Goal: Task Accomplishment & Management: Manage account settings

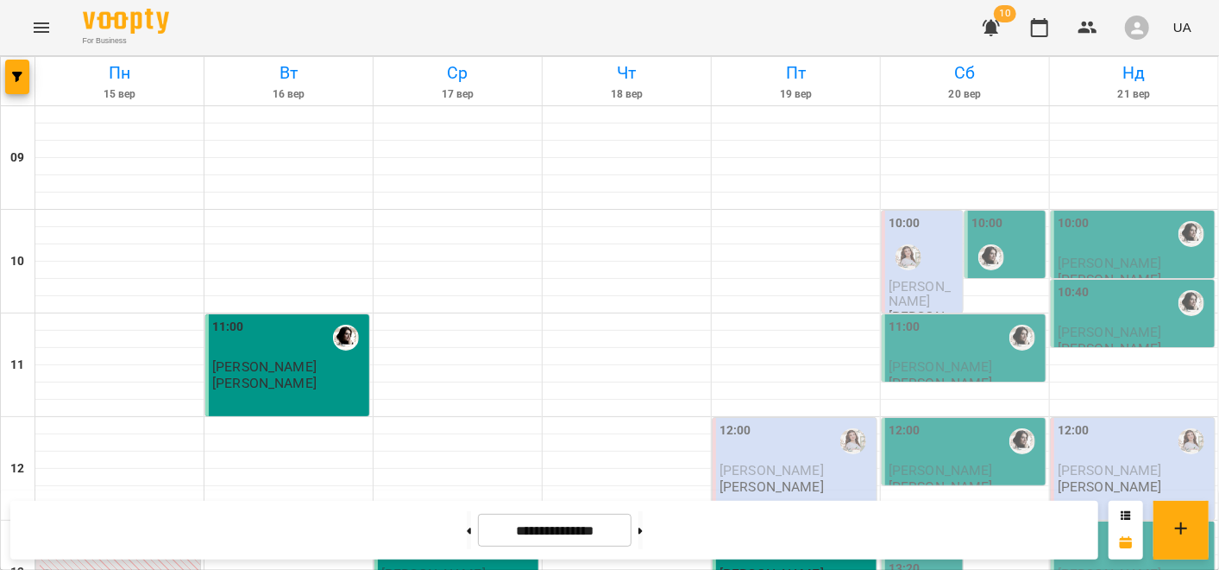
scroll to position [863, 0]
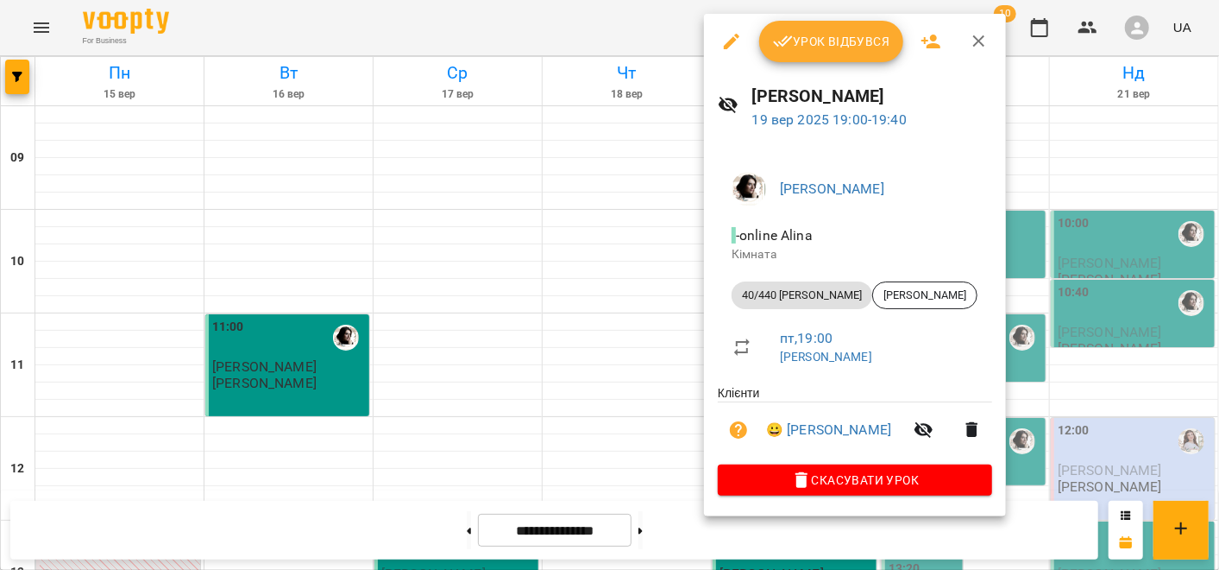
click at [831, 41] on span "Урок відбувся" at bounding box center [831, 41] width 117 height 21
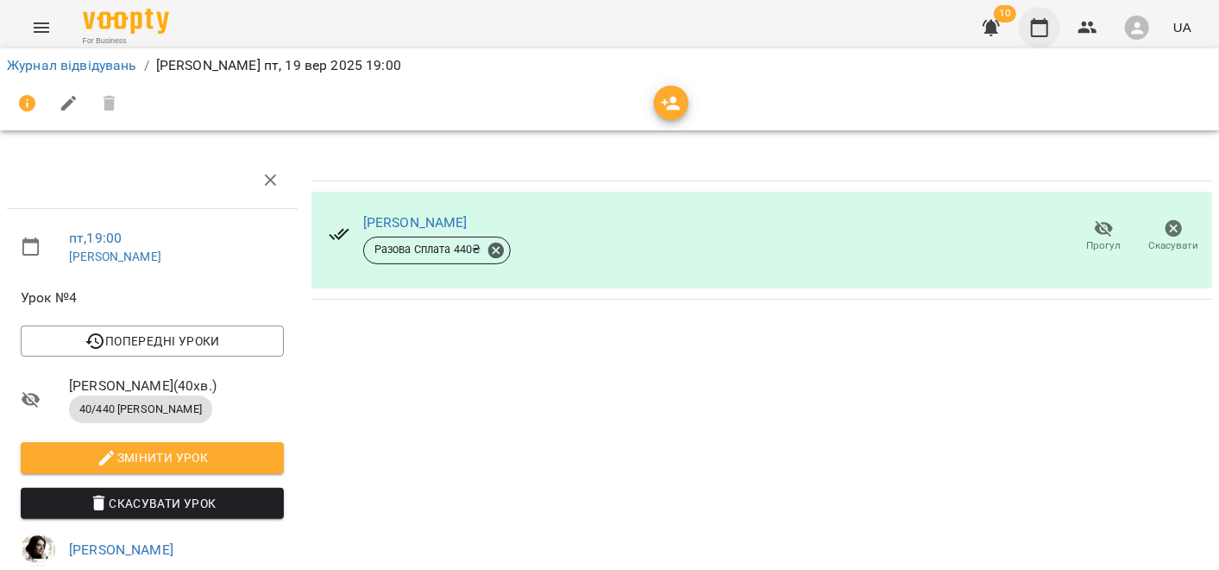
click at [1031, 28] on icon "button" at bounding box center [1040, 27] width 21 height 21
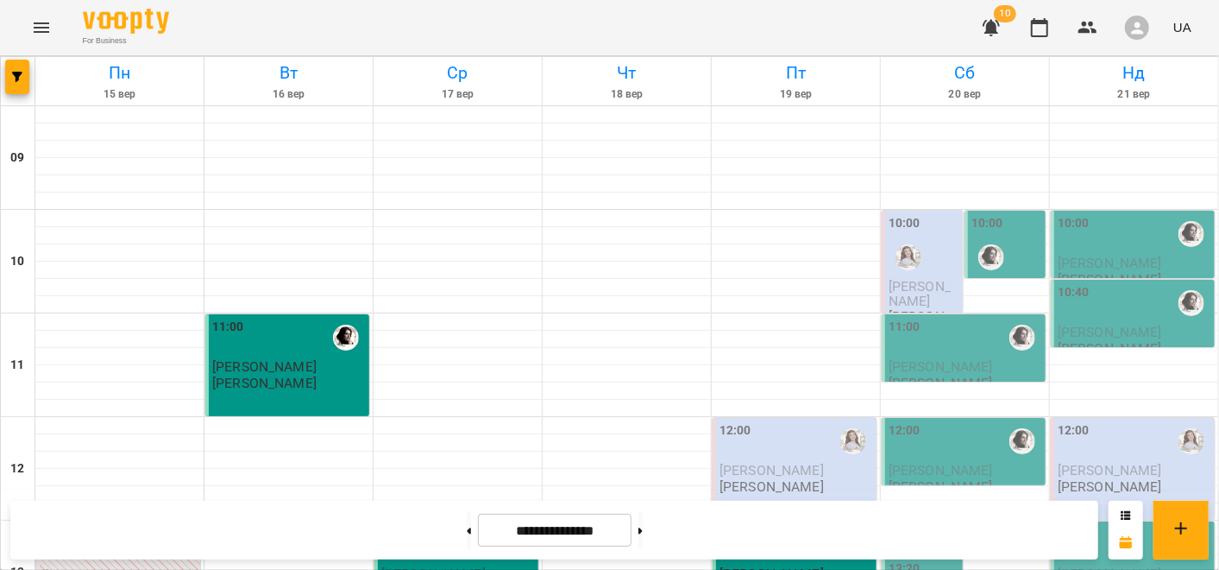
scroll to position [575, 0]
click at [643, 520] on button at bounding box center [641, 530] width 4 height 38
type input "**********"
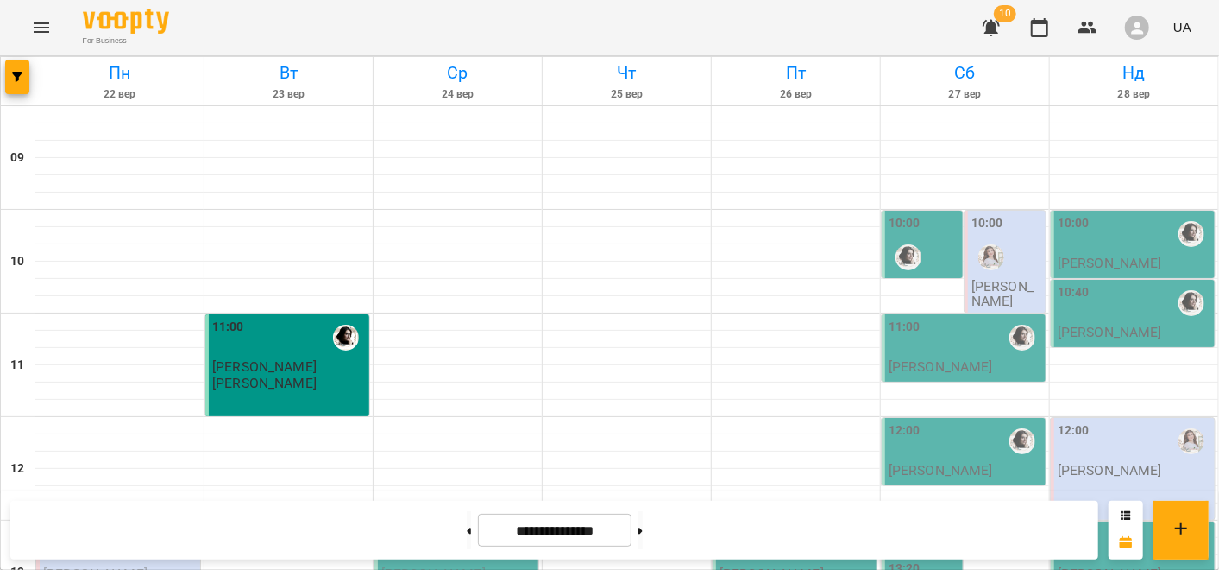
scroll to position [768, 0]
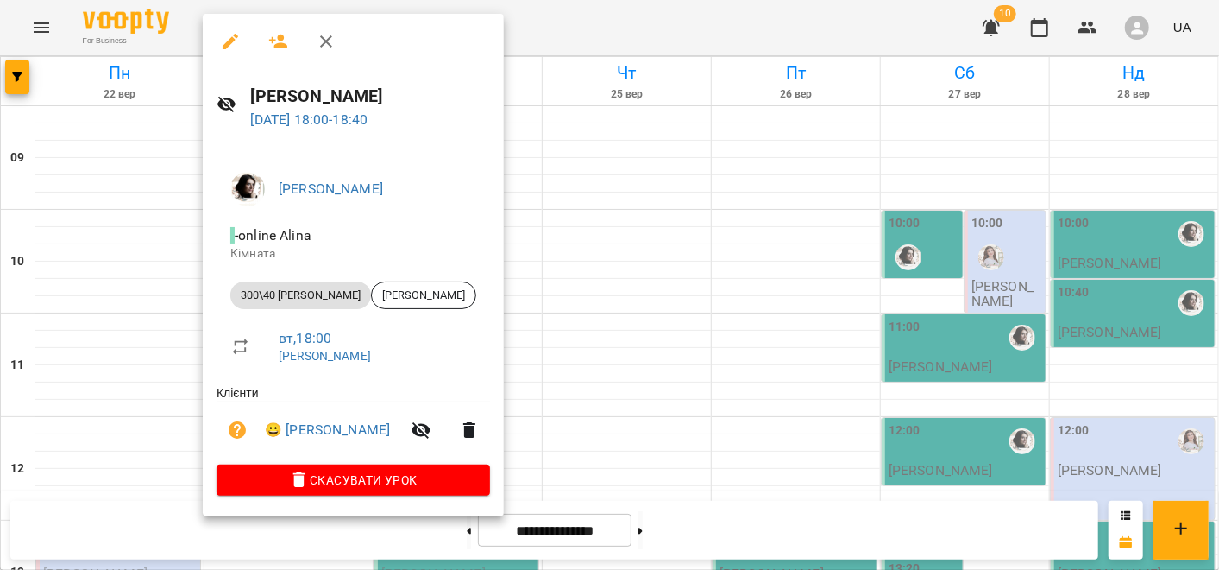
click at [151, 323] on div at bounding box center [609, 285] width 1219 height 570
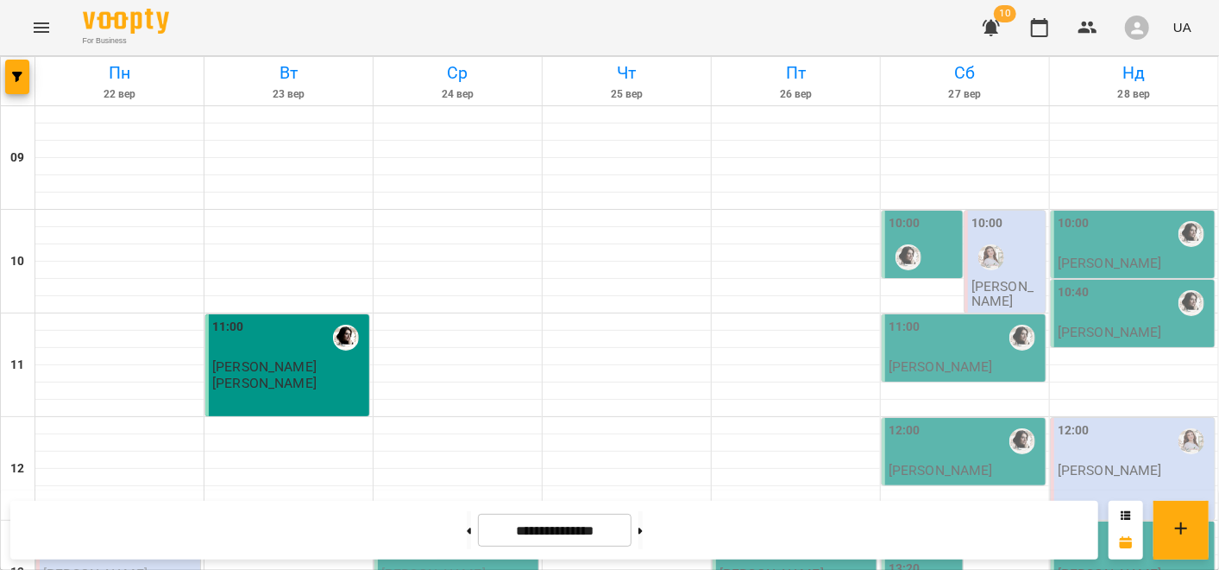
scroll to position [576, 0]
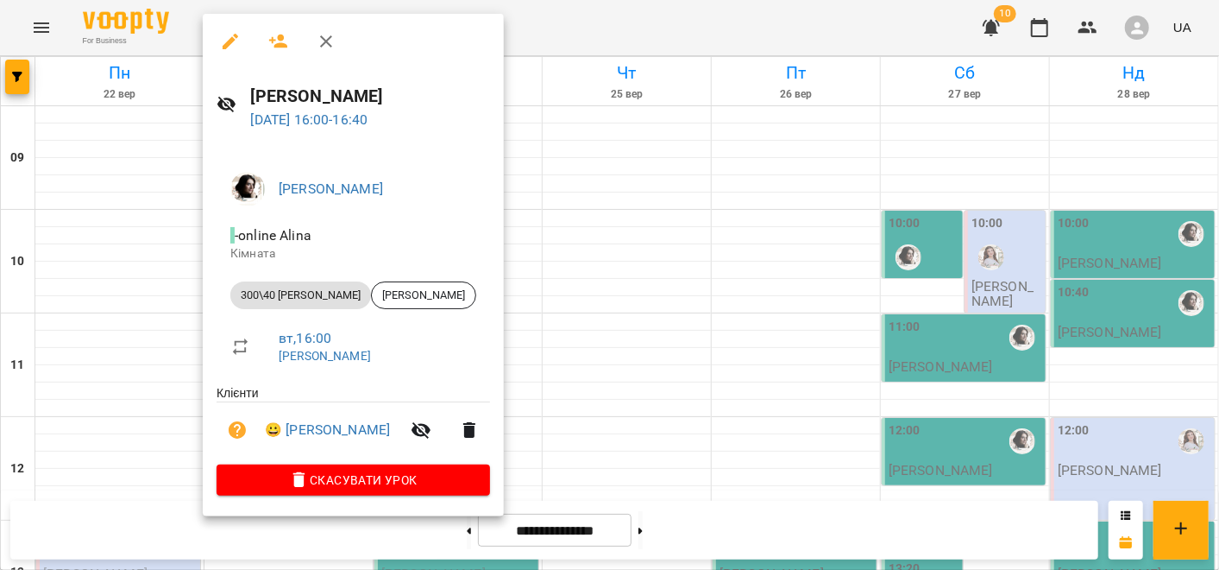
click at [576, 400] on div at bounding box center [609, 285] width 1219 height 570
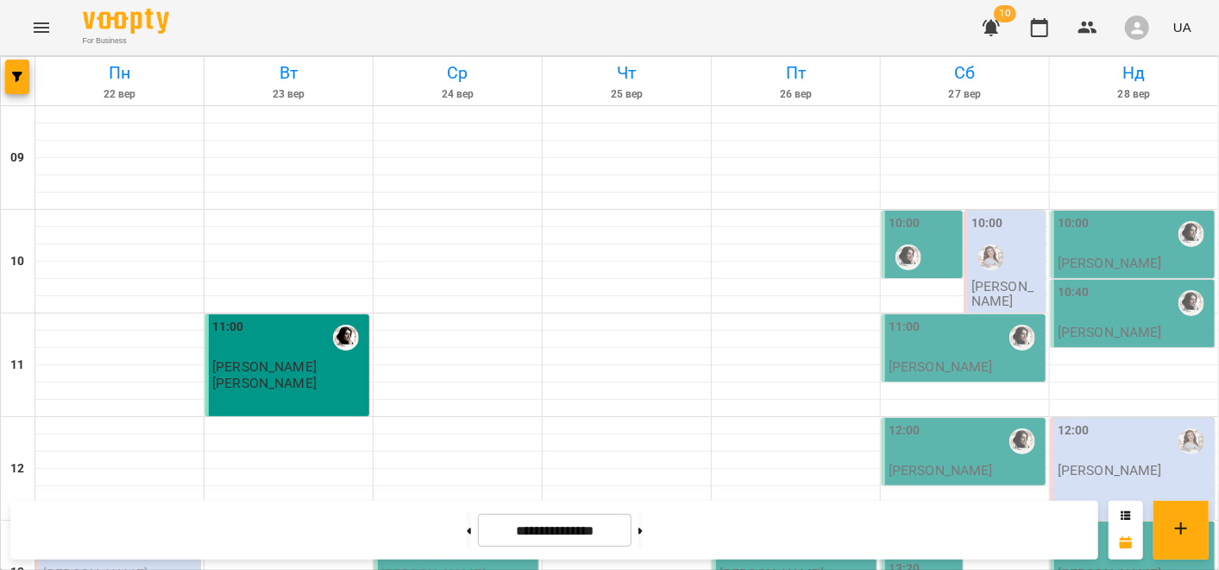
scroll to position [960, 0]
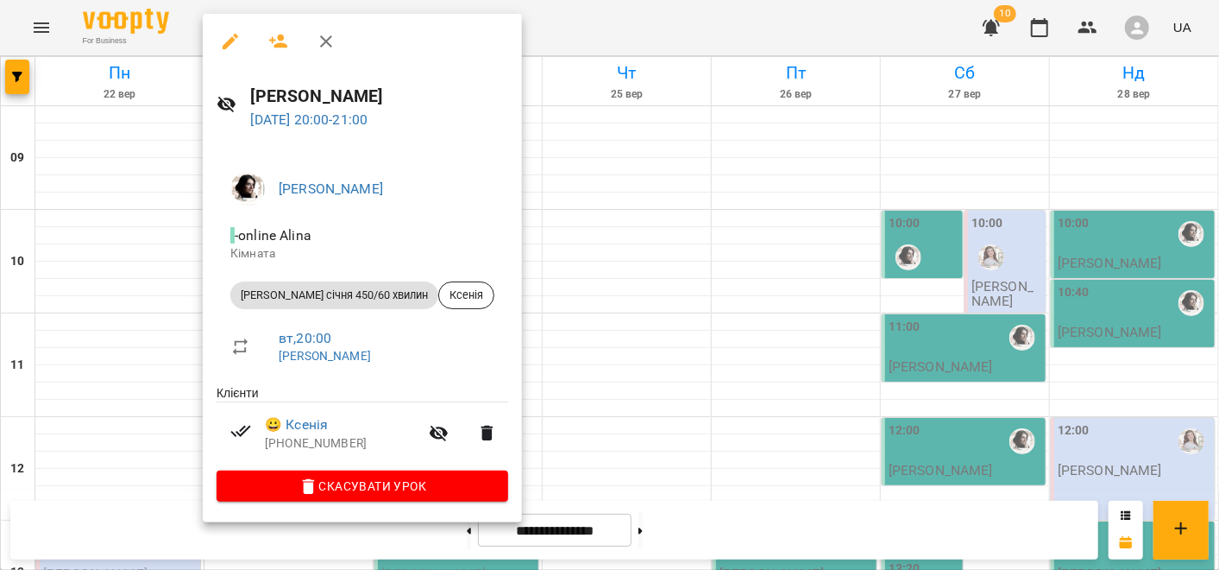
click at [148, 431] on div at bounding box center [609, 285] width 1219 height 570
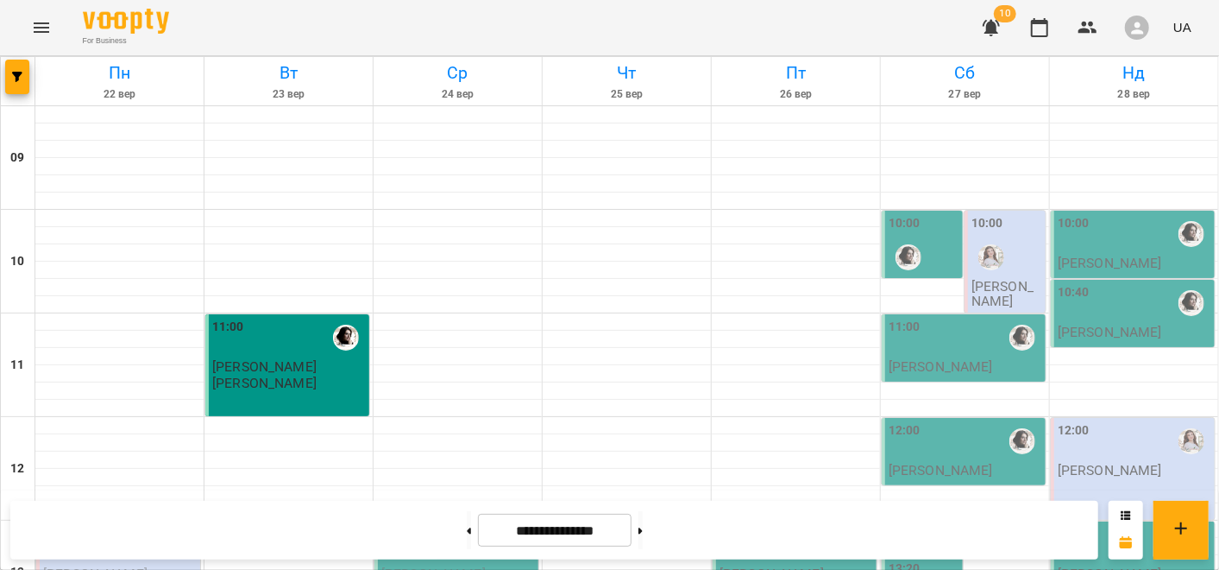
scroll to position [0, 0]
click at [301, 362] on span "[PERSON_NAME]" at bounding box center [264, 366] width 104 height 16
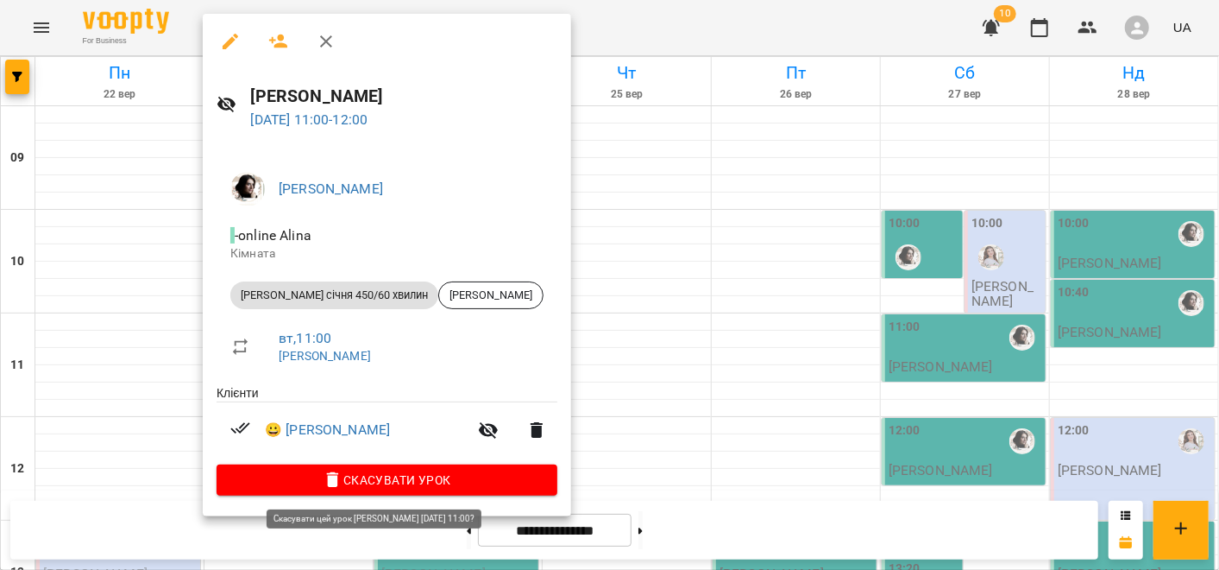
click at [404, 484] on span "Скасувати Урок" at bounding box center [386, 479] width 313 height 21
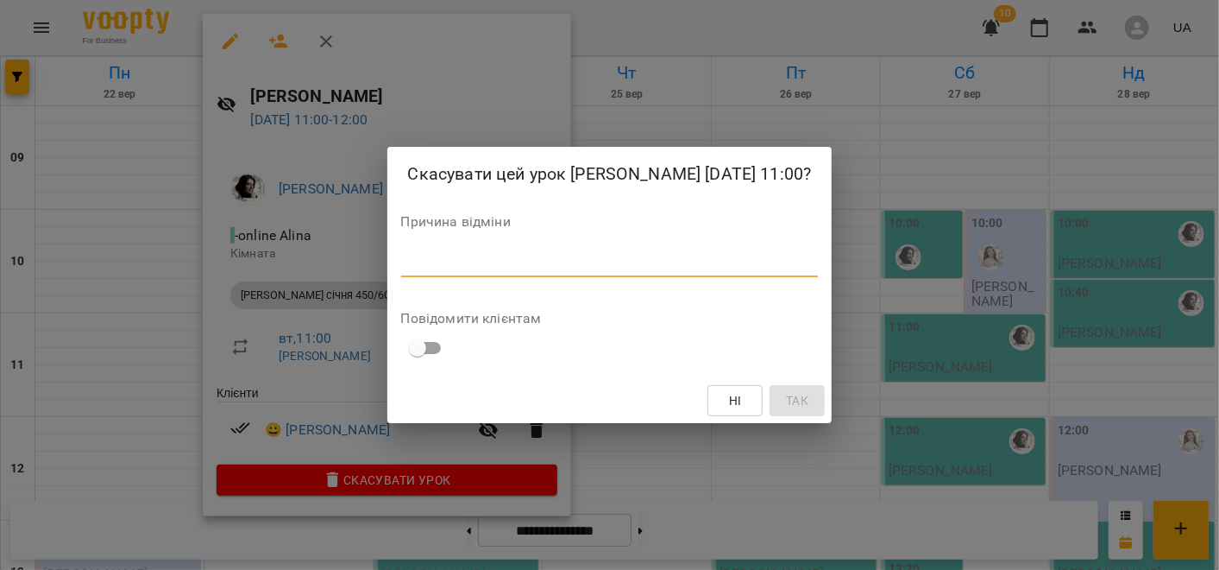
click at [441, 268] on textarea at bounding box center [610, 263] width 418 height 16
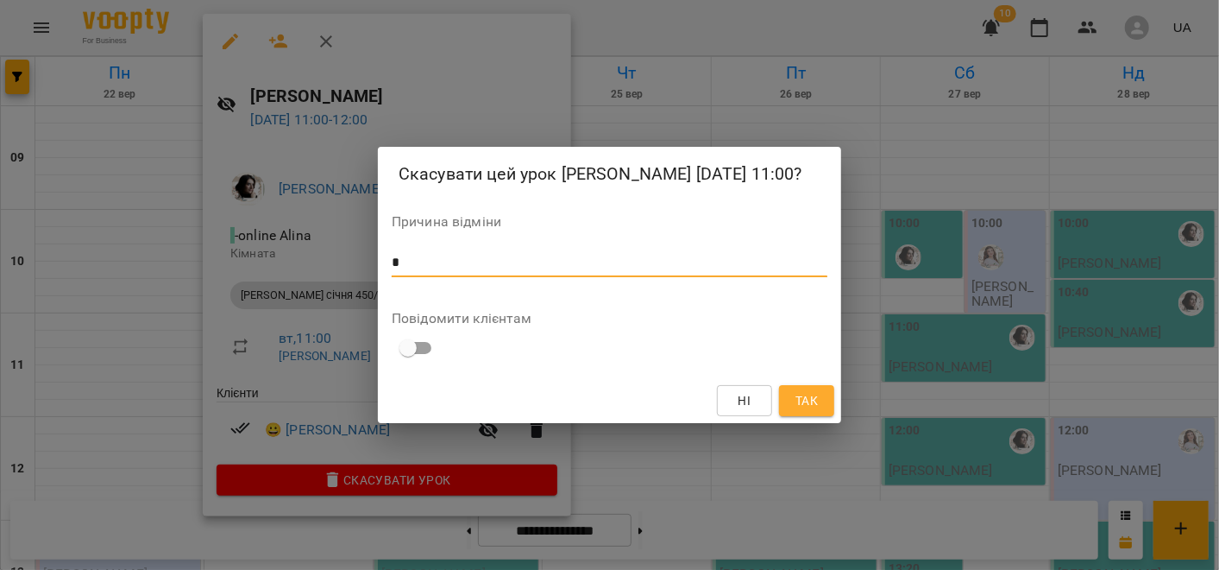
type textarea "*"
click at [791, 398] on button "Так" at bounding box center [806, 400] width 55 height 31
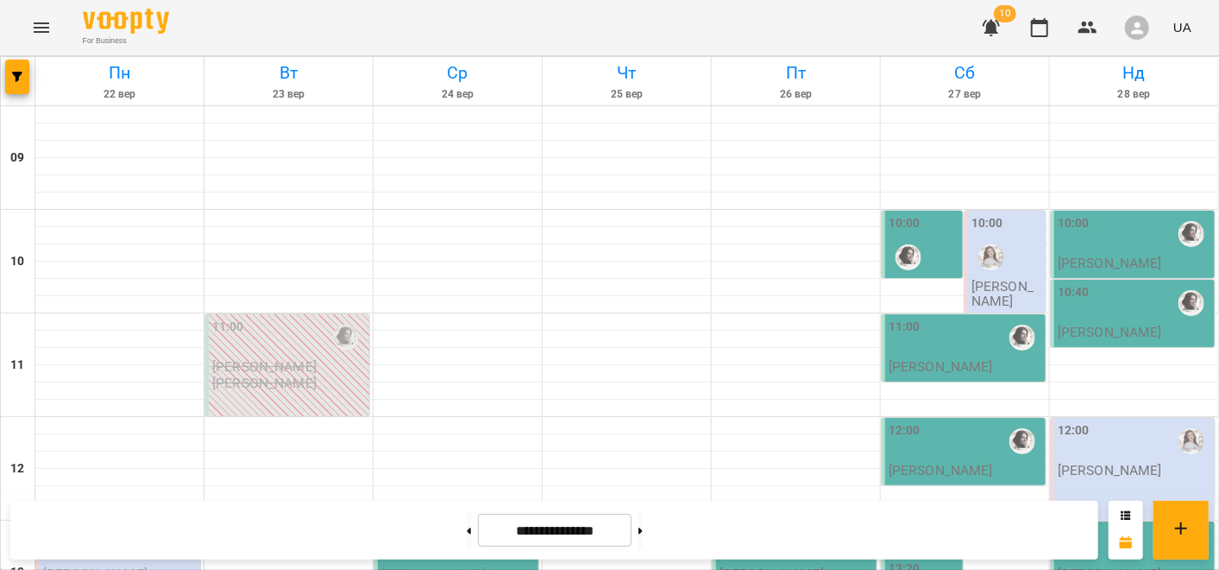
click at [276, 358] on span "[PERSON_NAME]" at bounding box center [264, 366] width 104 height 16
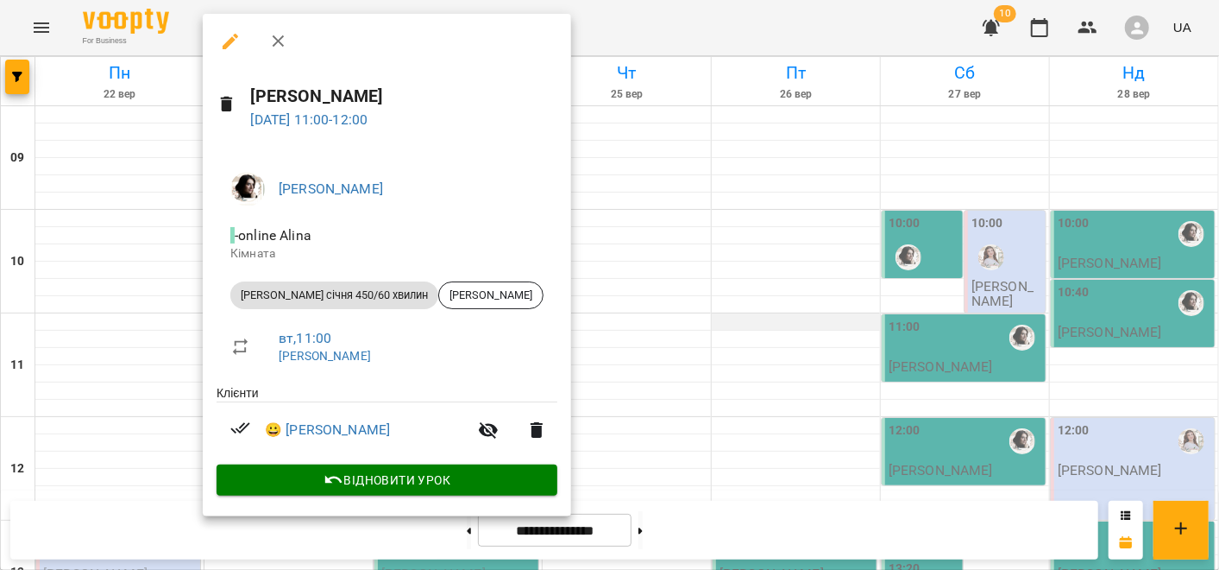
click at [830, 329] on div at bounding box center [609, 285] width 1219 height 570
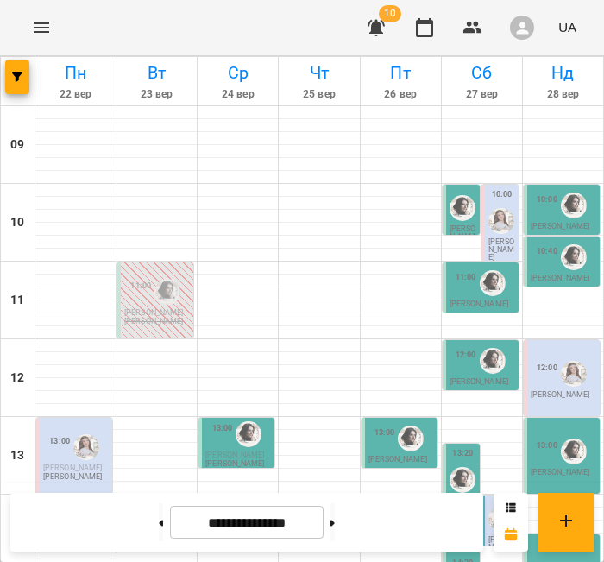
scroll to position [433, 0]
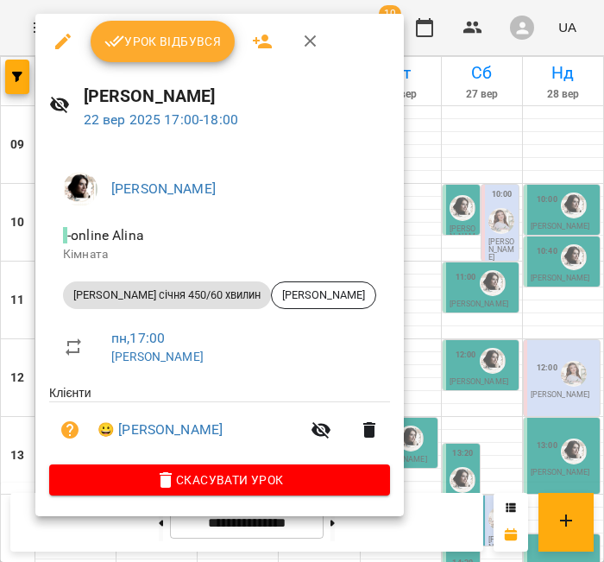
click at [133, 470] on button "Скасувати Урок" at bounding box center [219, 479] width 341 height 31
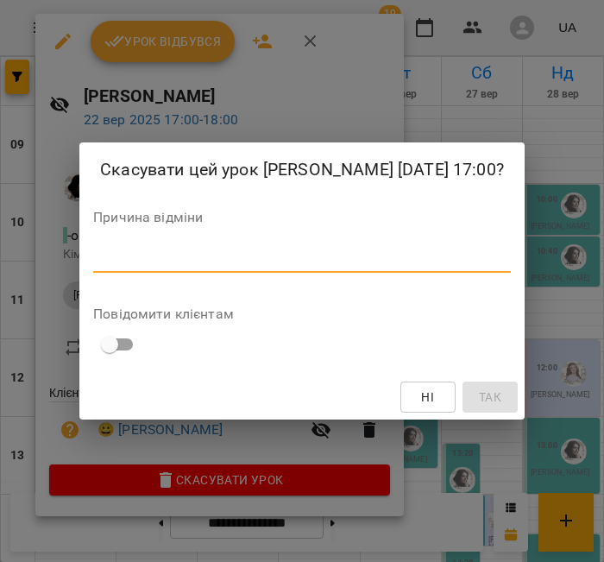
click at [330, 257] on textarea at bounding box center [302, 258] width 418 height 16
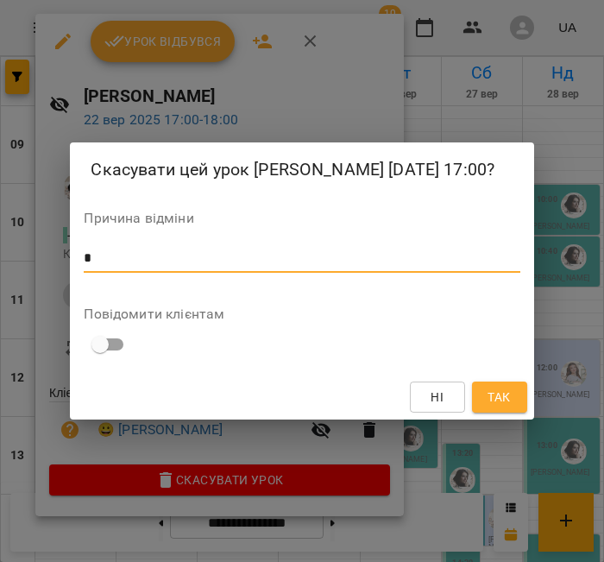
type textarea "*"
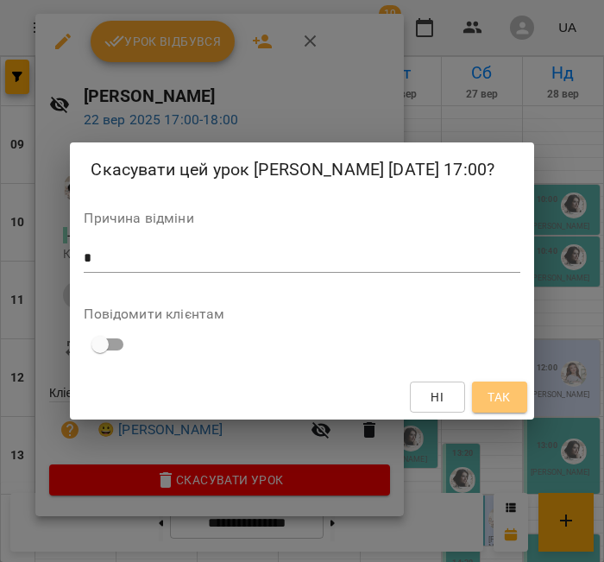
click at [492, 393] on span "Так" at bounding box center [499, 397] width 22 height 21
